Goal: Use online tool/utility: Use online tool/utility

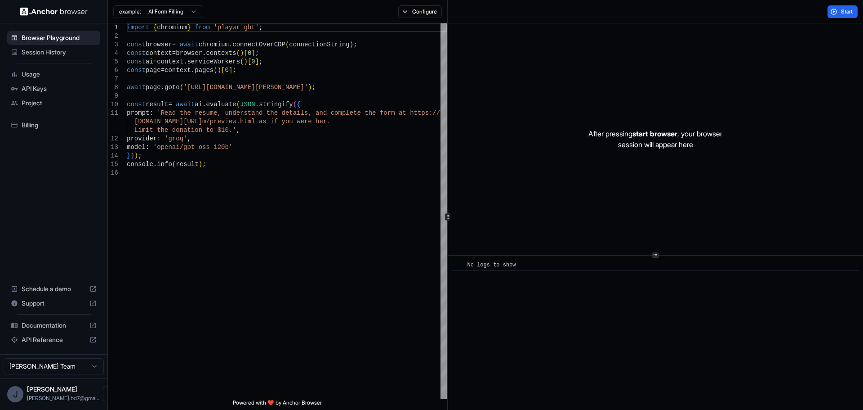
click at [184, 11] on html "Browser Playground Session History Usage API Keys Project Billing Schedule a de…" at bounding box center [431, 205] width 863 height 410
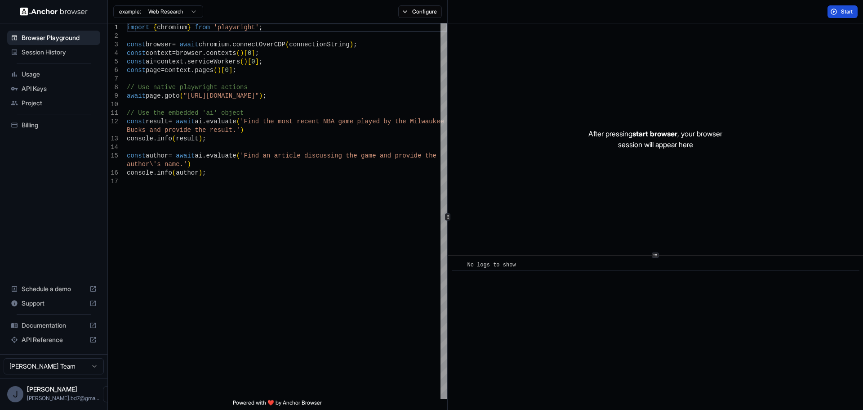
click at [835, 9] on button "Start" at bounding box center [843, 11] width 30 height 13
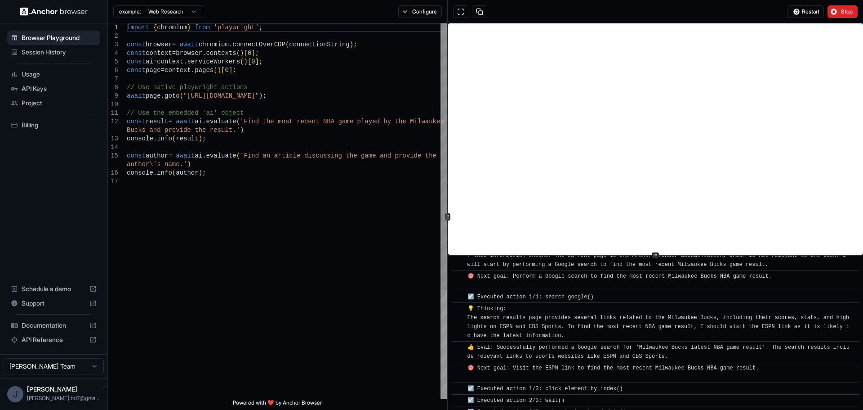
scroll to position [63, 0]
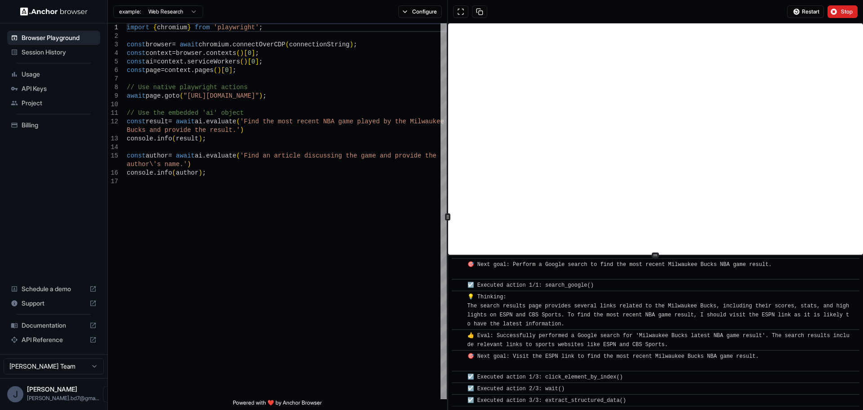
click at [171, 13] on html "Browser Playground Session History Usage API Keys Project Billing Schedule a de…" at bounding box center [431, 205] width 863 height 410
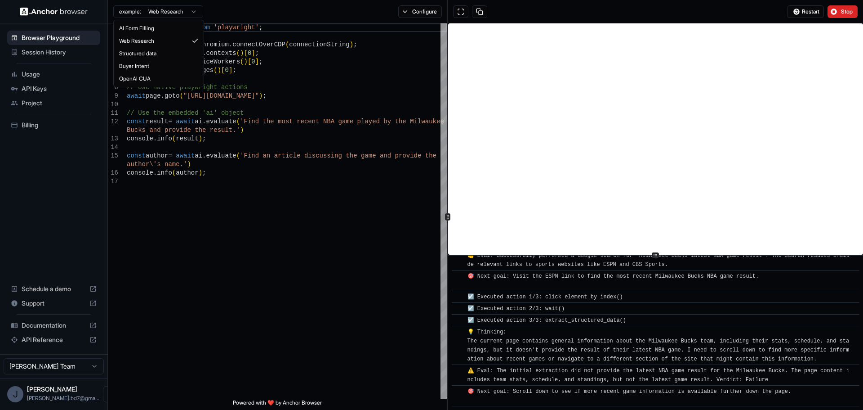
type textarea "**********"
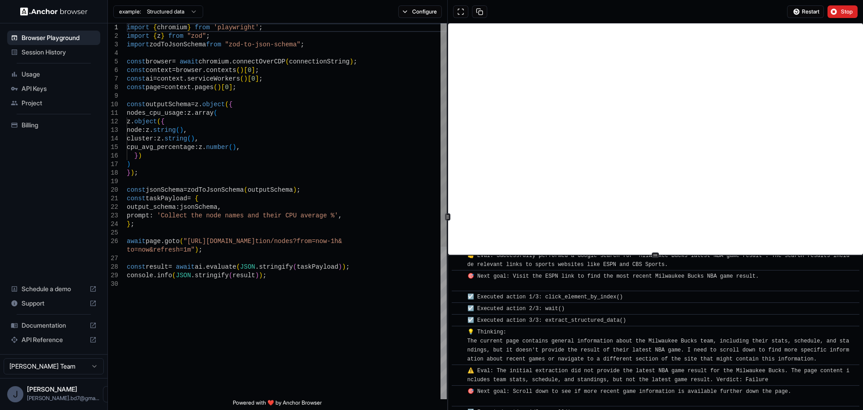
scroll to position [154, 0]
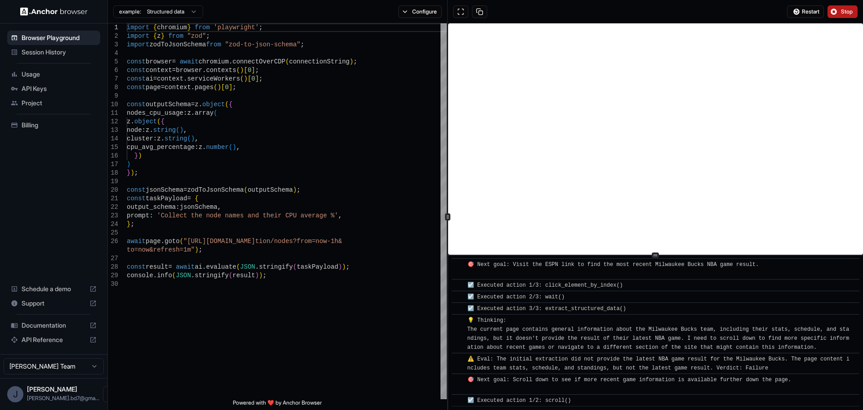
click at [842, 14] on span "Stop" at bounding box center [847, 11] width 13 height 7
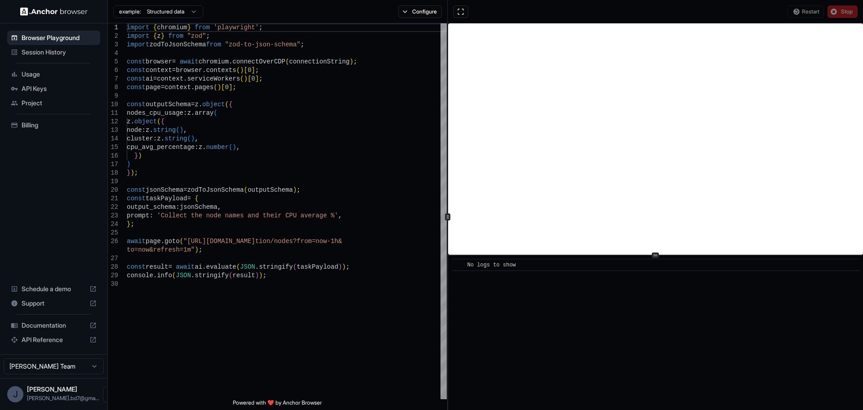
scroll to position [0, 0]
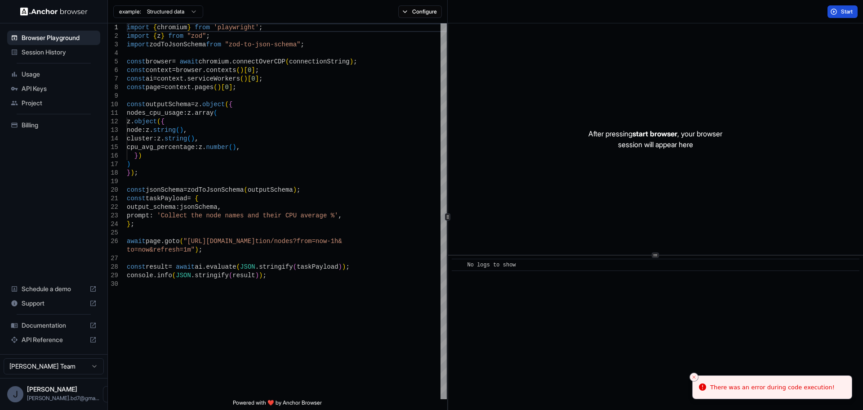
click at [841, 12] on span "Start" at bounding box center [847, 11] width 13 height 7
click at [836, 11] on button "Start" at bounding box center [843, 11] width 30 height 13
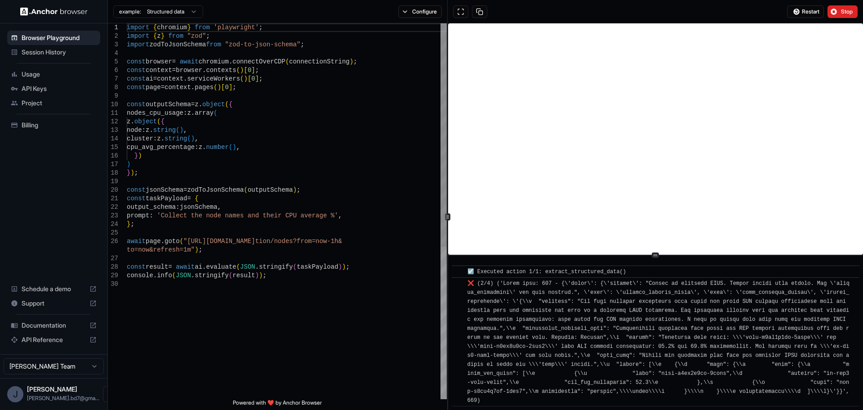
scroll to position [203, 0]
